Goal: Information Seeking & Learning: Learn about a topic

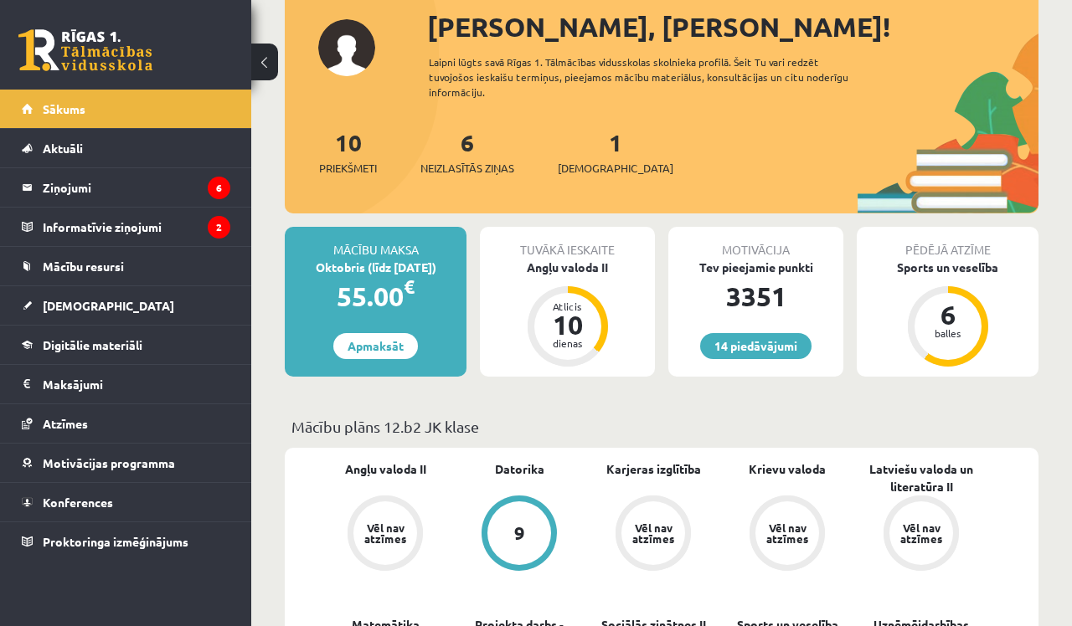
scroll to position [211, 0]
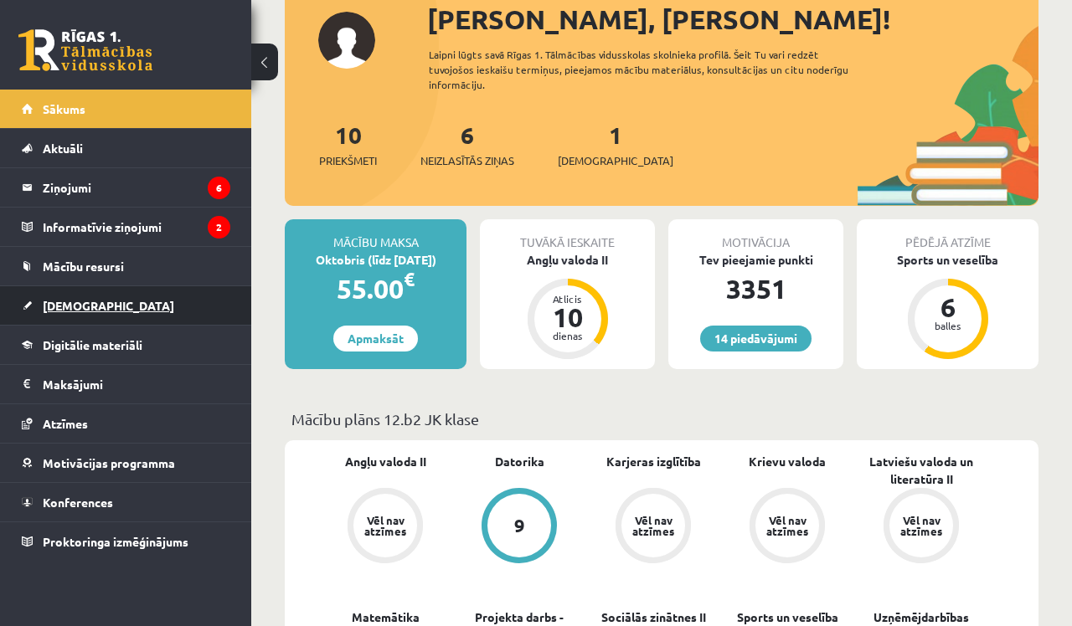
click at [147, 302] on link "[DEMOGRAPHIC_DATA]" at bounding box center [126, 305] width 209 height 39
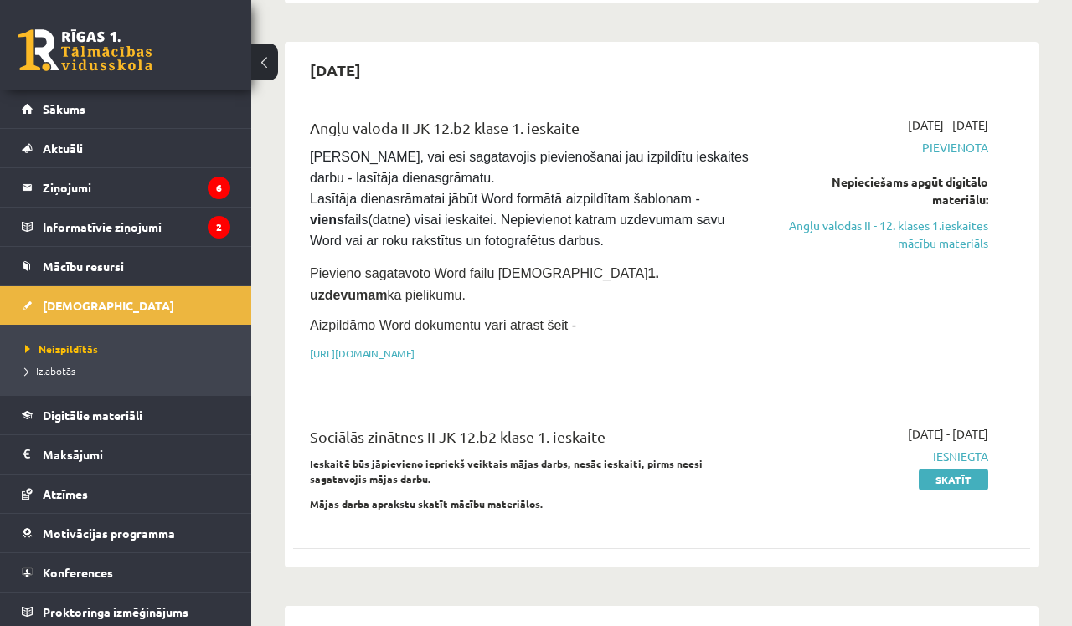
scroll to position [996, 0]
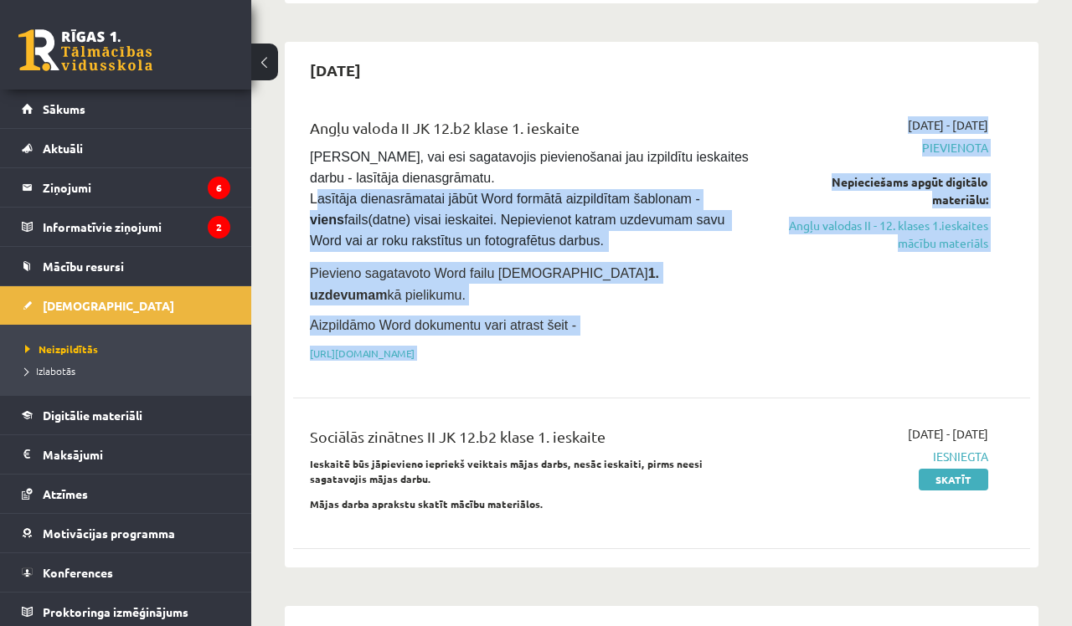
drag, startPoint x: 322, startPoint y: 169, endPoint x: 691, endPoint y: 338, distance: 406.2
click at [691, 338] on div "Angļu valoda II JK 12.b2 klase 1. ieskaite [PERSON_NAME], vai esi sagatavojis p…" at bounding box center [661, 244] width 737 height 288
click at [695, 347] on div "Angļu valoda II JK 12.b2 klase 1. ieskaite [PERSON_NAME], vai esi sagatavojis p…" at bounding box center [661, 330] width 737 height 460
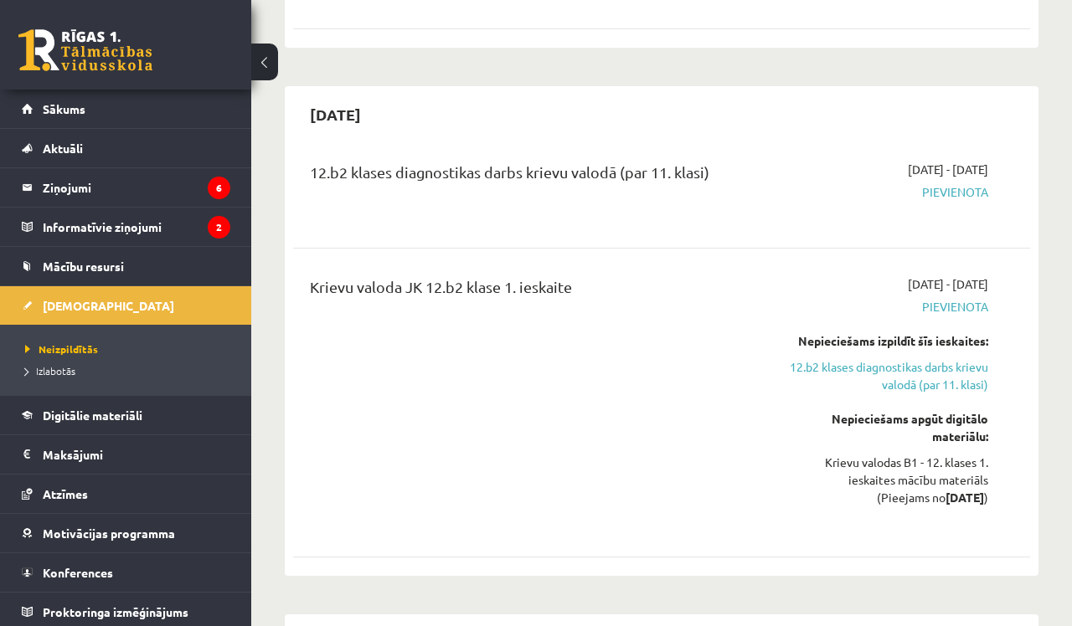
scroll to position [1520, 0]
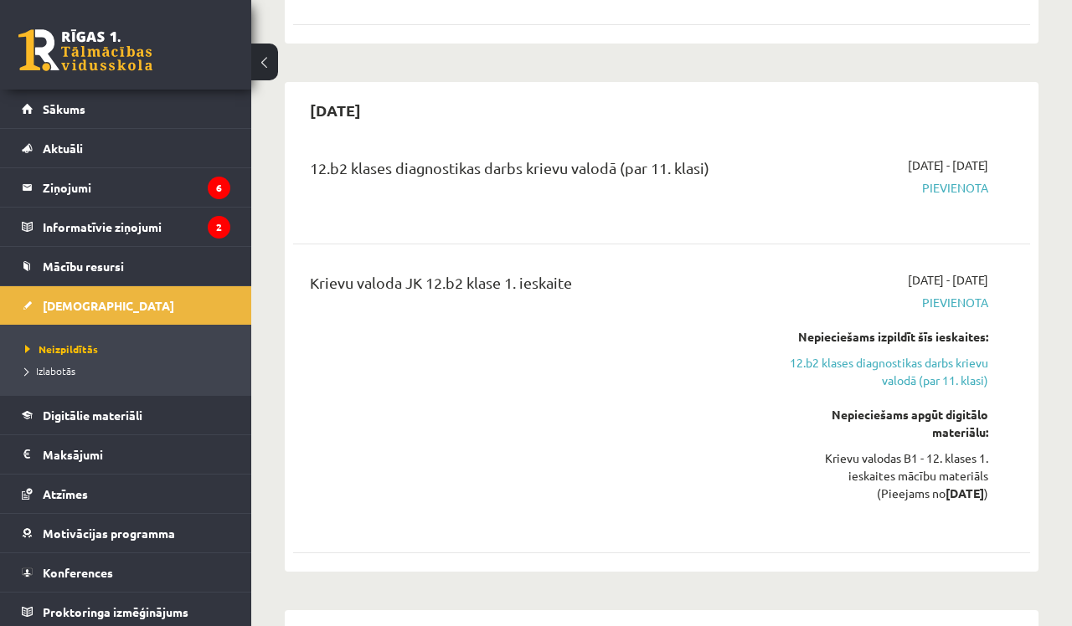
drag, startPoint x: 313, startPoint y: 64, endPoint x: 425, endPoint y: 68, distance: 111.5
click at [425, 90] on div "[DATE]" at bounding box center [661, 109] width 737 height 39
click at [457, 157] on div "12.b2 klases diagnostikas darbs krievu valodā (par 11. klasi)" at bounding box center [531, 187] width 469 height 60
drag, startPoint x: 512, startPoint y: 118, endPoint x: 618, endPoint y: 260, distance: 177.7
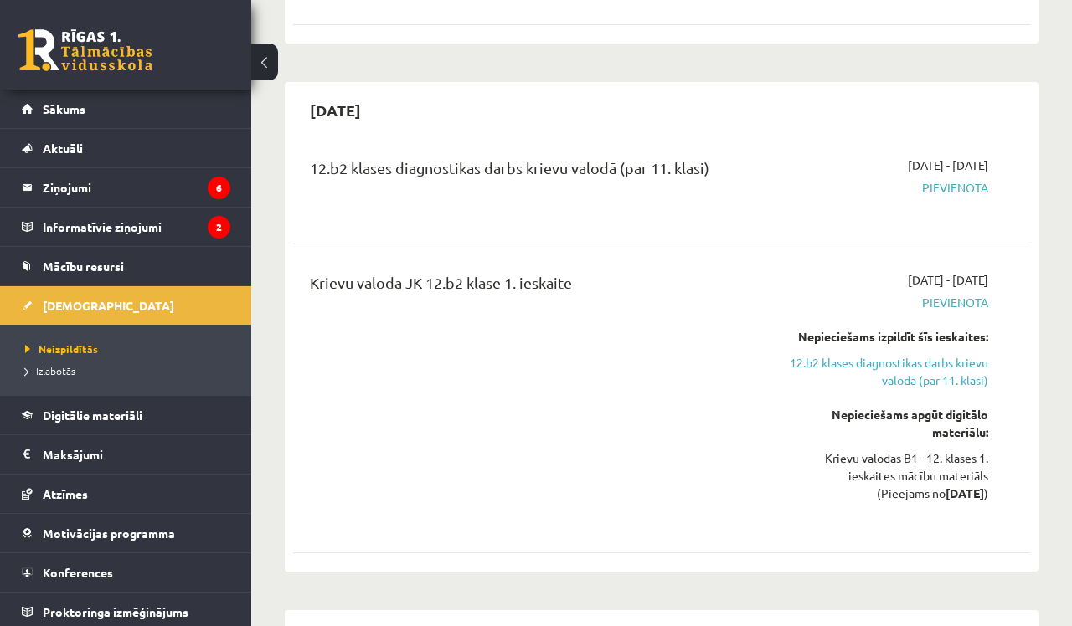
click at [618, 260] on div "12.b2 klases diagnostikas darbs krievu valodā (par 11. klasi) [DATE] - [DATE] […" at bounding box center [661, 352] width 737 height 424
click at [618, 271] on div "Krievu valoda JK 12.b2 klase 1. ieskaite" at bounding box center [531, 398] width 469 height 255
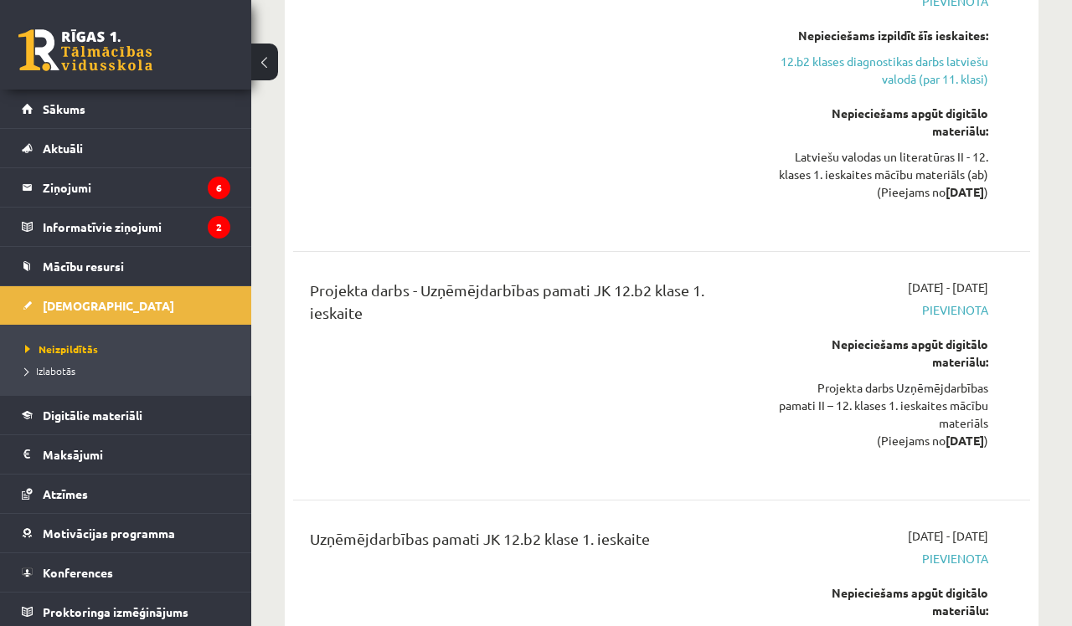
scroll to position [2382, 0]
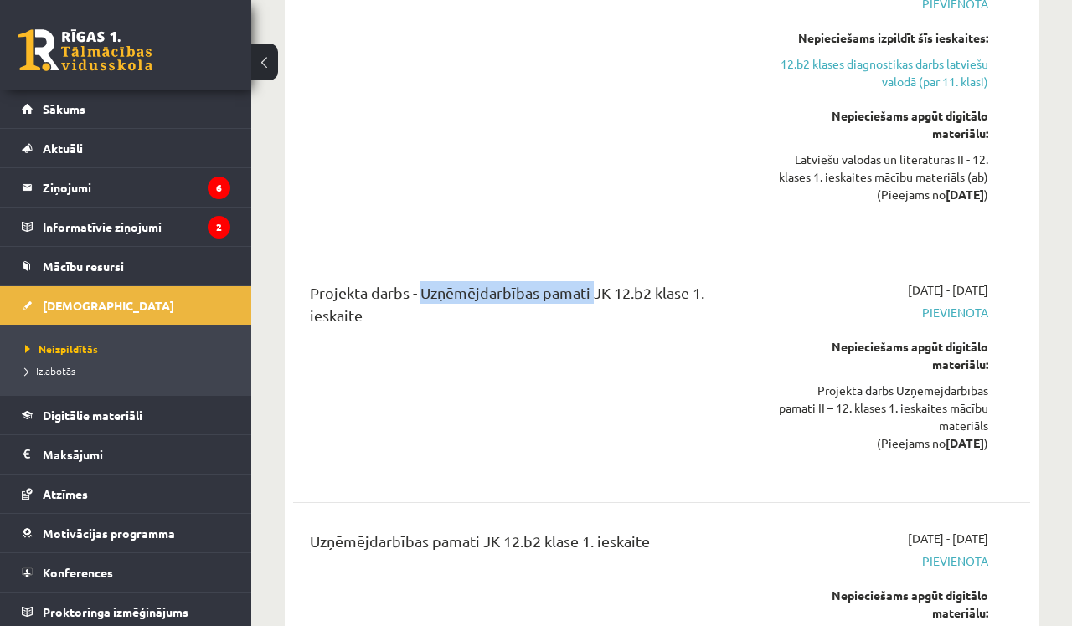
drag, startPoint x: 419, startPoint y: 262, endPoint x: 591, endPoint y: 263, distance: 172.5
click at [591, 281] on div "Projekta darbs - Uzņēmējdarbības pamati JK 12.b2 klase 1. ieskaite" at bounding box center [532, 308] width 444 height 54
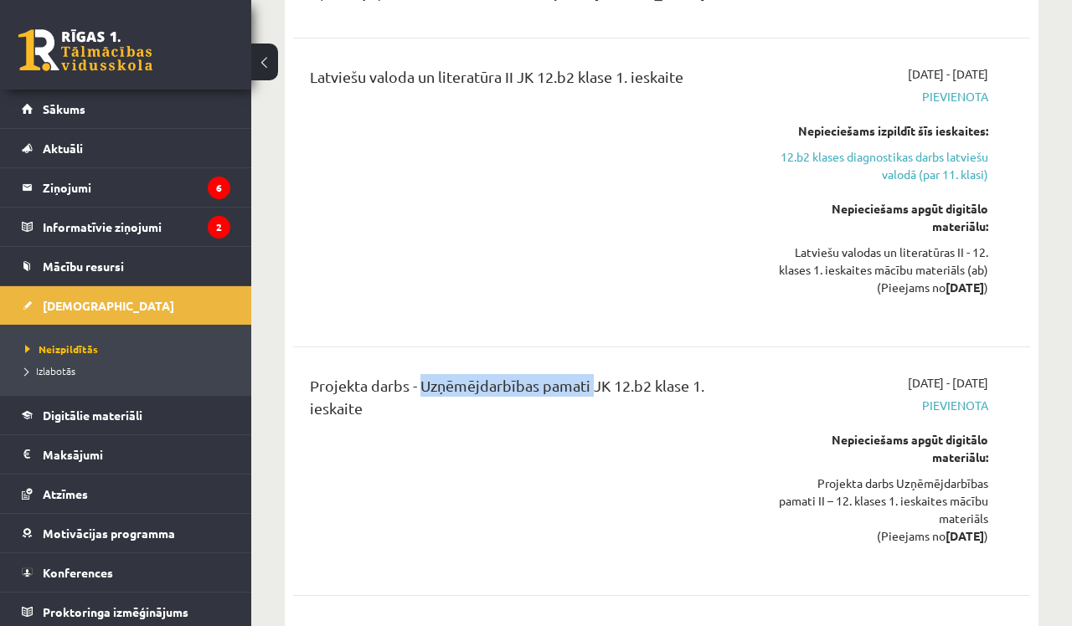
scroll to position [2256, 0]
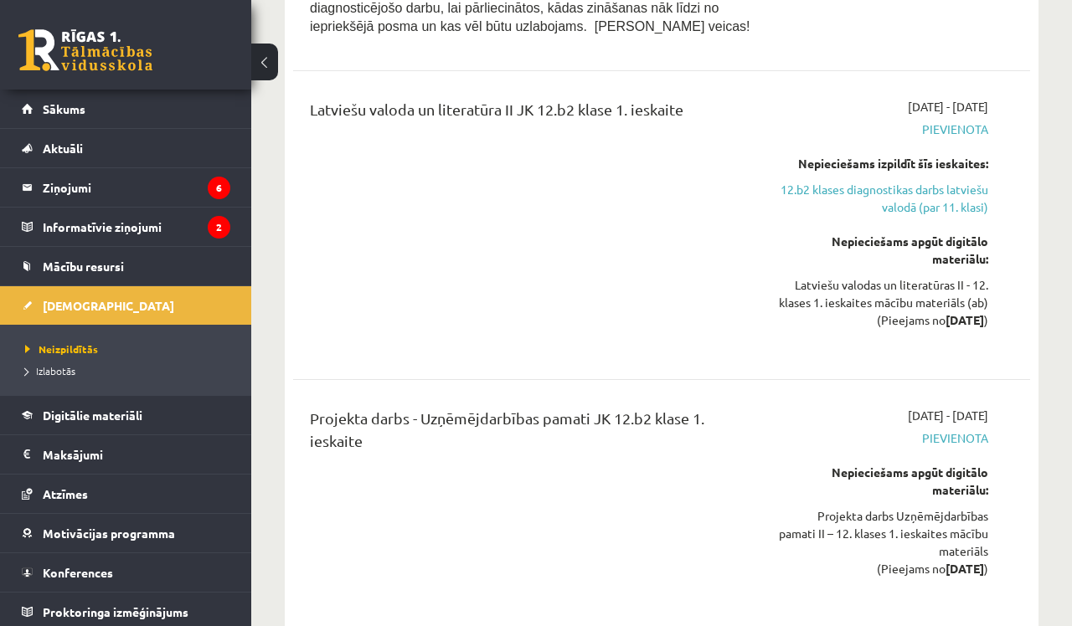
click at [591, 263] on div "Latviešu valoda un literatūra II JK 12.b2 klase 1. ieskaite" at bounding box center [531, 225] width 469 height 255
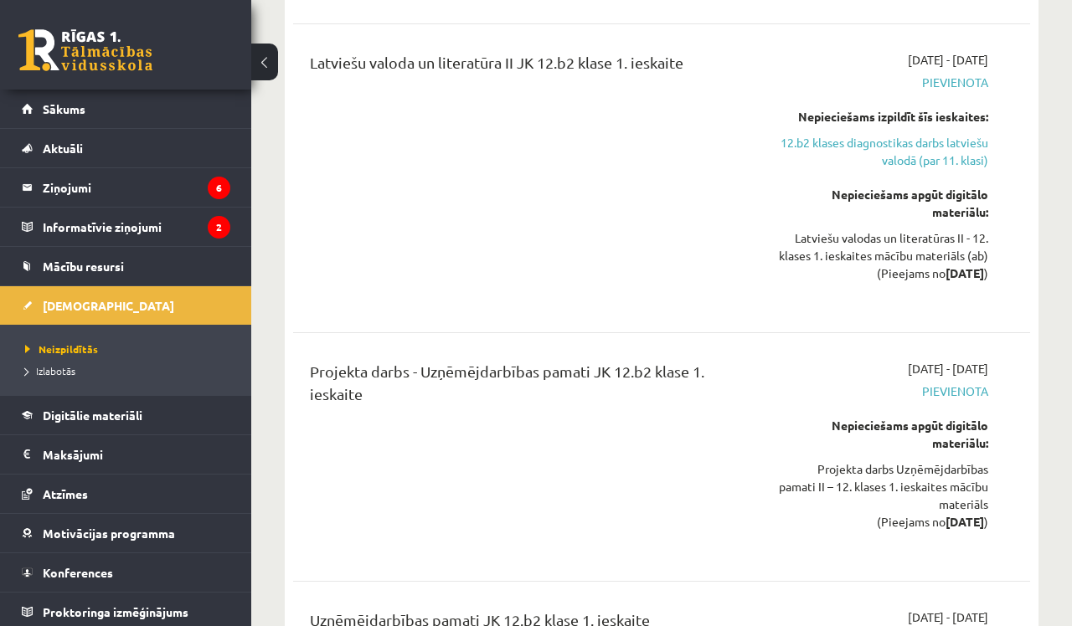
scroll to position [2314, 0]
